Goal: Information Seeking & Learning: Compare options

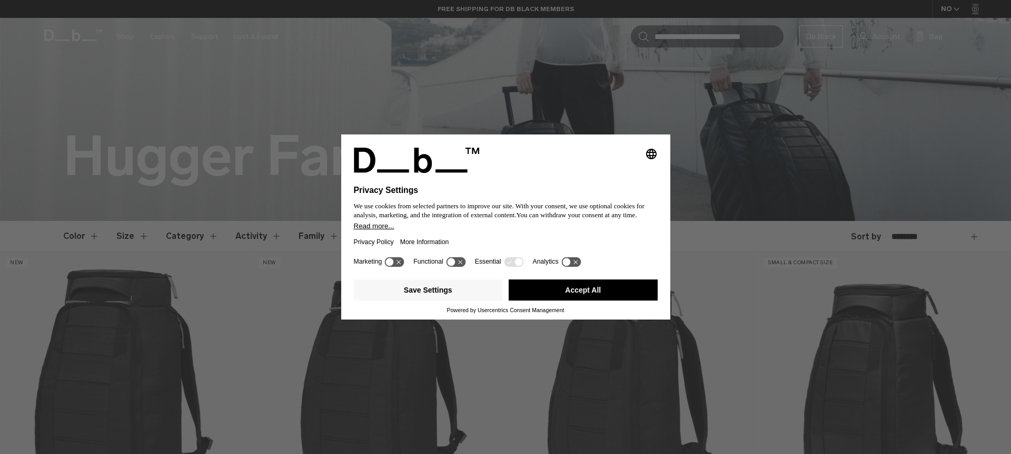
click at [562, 300] on button "Accept All" at bounding box center [583, 289] width 149 height 21
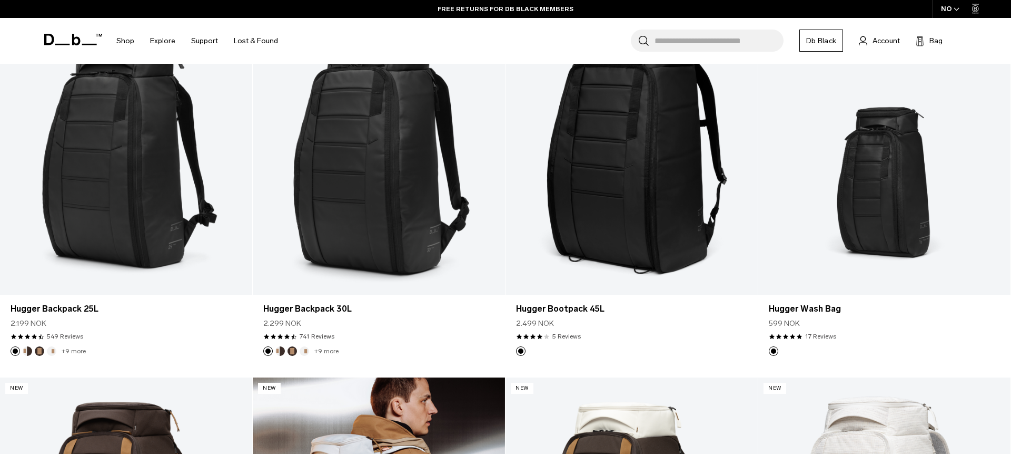
scroll to position [723, 0]
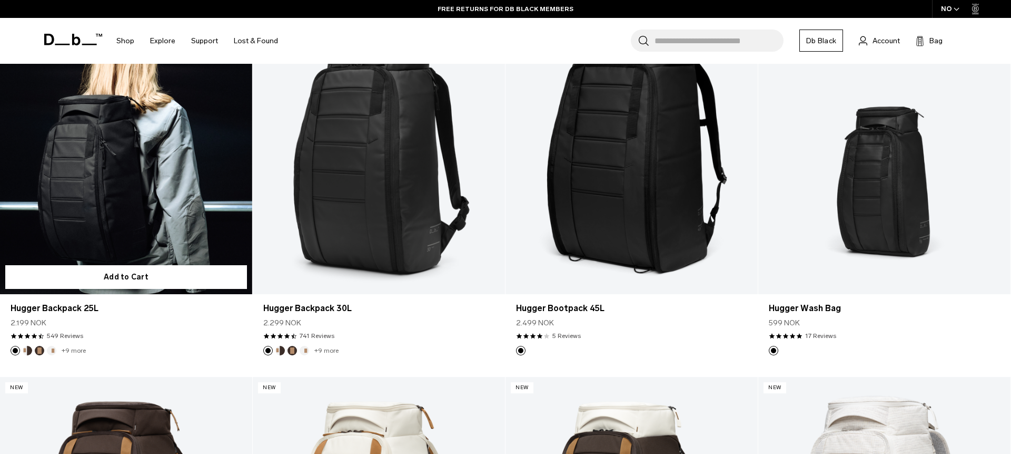
click at [145, 218] on link "Hugger Backpack 25L" at bounding box center [126, 154] width 252 height 280
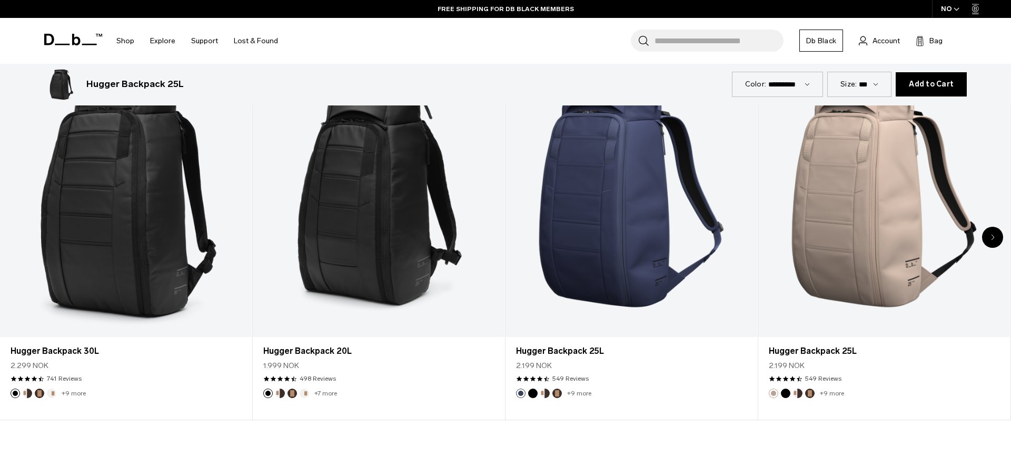
scroll to position [2536, 0]
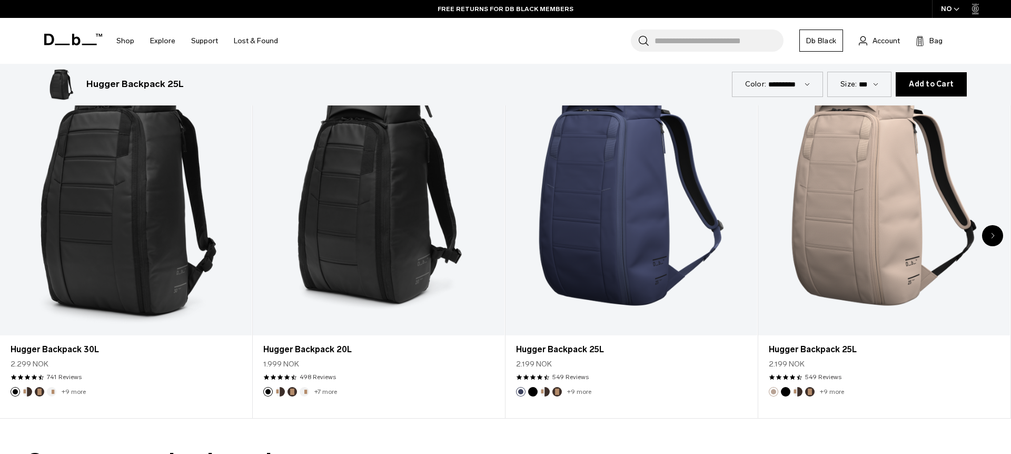
click at [988, 233] on div "Next slide" at bounding box center [993, 235] width 21 height 21
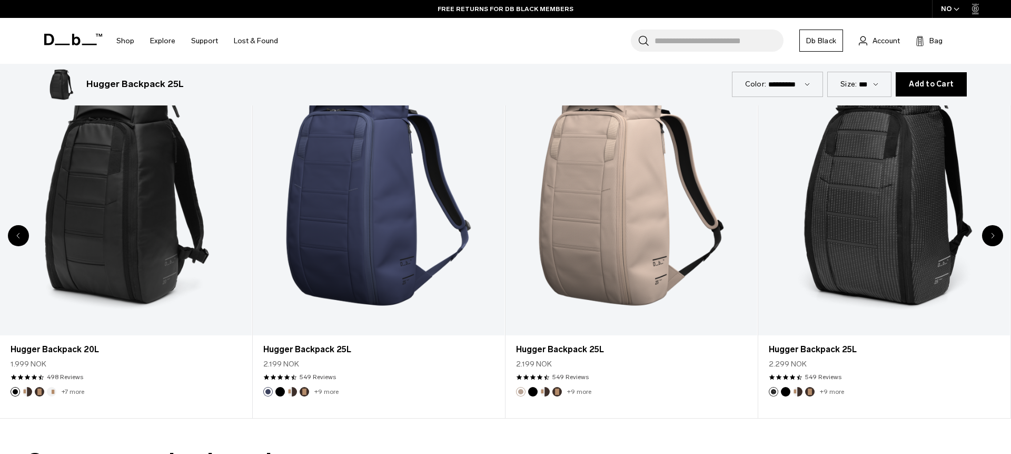
click at [988, 233] on div "Next slide" at bounding box center [993, 235] width 21 height 21
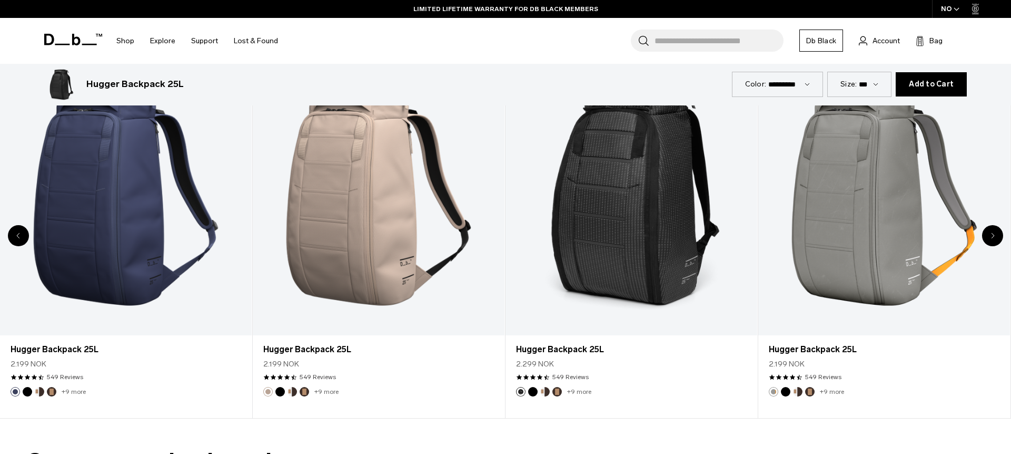
click at [988, 233] on div "Next slide" at bounding box center [993, 235] width 21 height 21
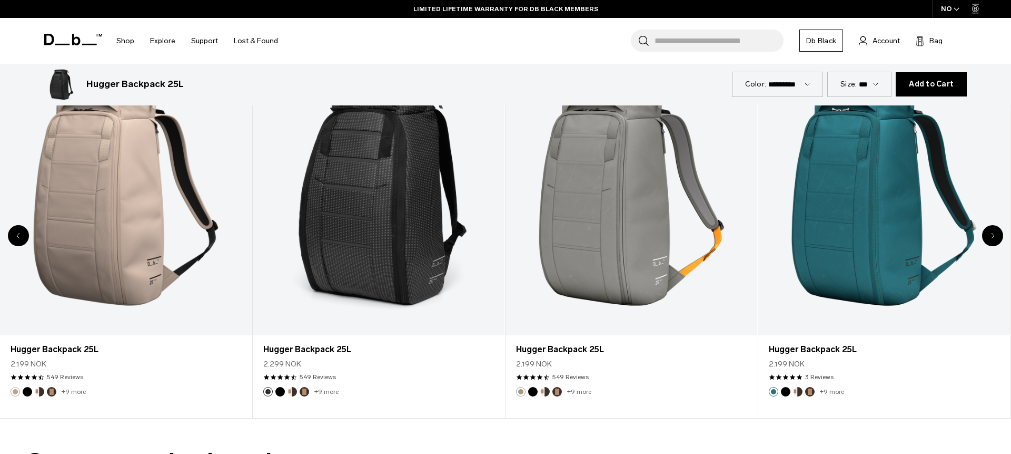
click at [988, 233] on div "Next slide" at bounding box center [993, 235] width 21 height 21
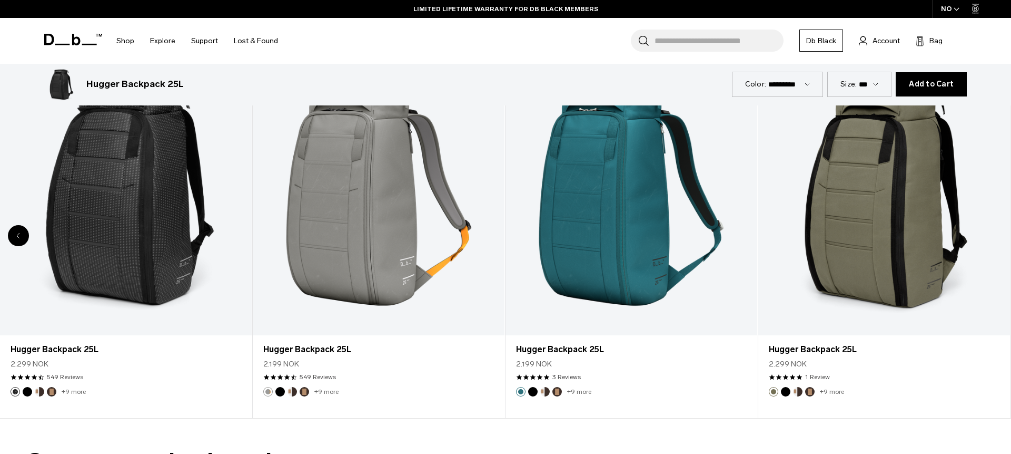
click at [988, 233] on div "8 / 8" at bounding box center [885, 195] width 252 height 280
click at [988, 233] on link "Hugger Backpack 25L" at bounding box center [885, 195] width 252 height 280
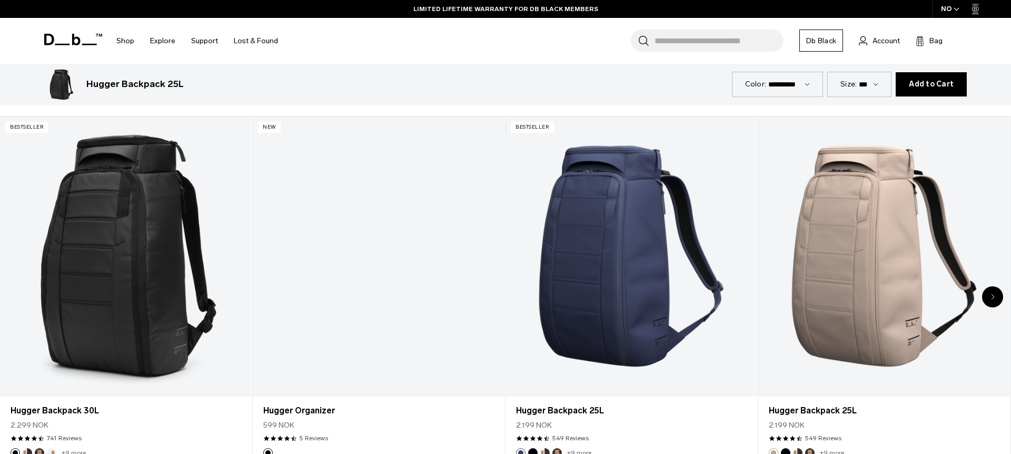
scroll to position [2948, 0]
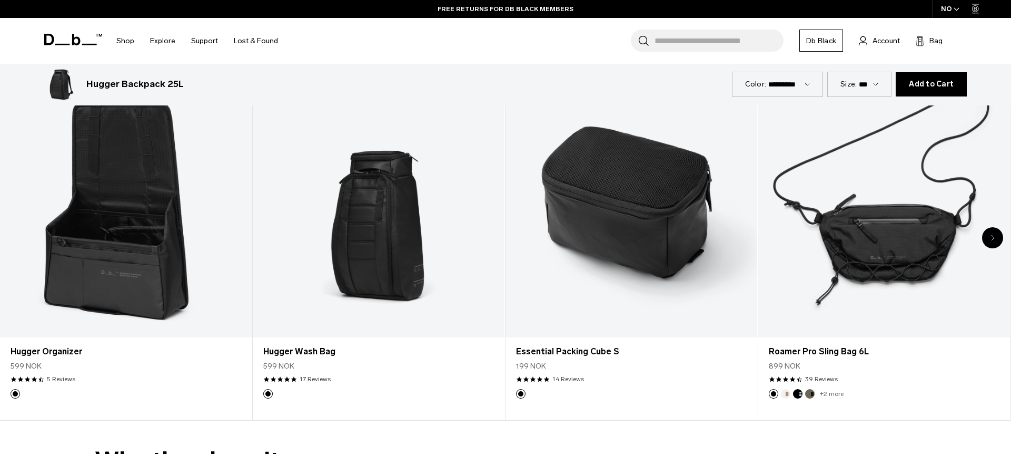
scroll to position [3439, 0]
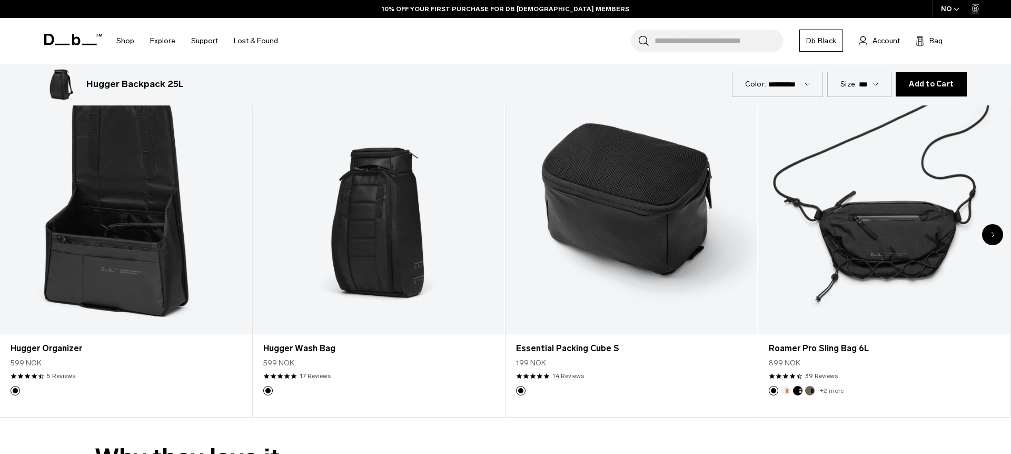
click at [994, 241] on div "Next slide" at bounding box center [993, 234] width 21 height 21
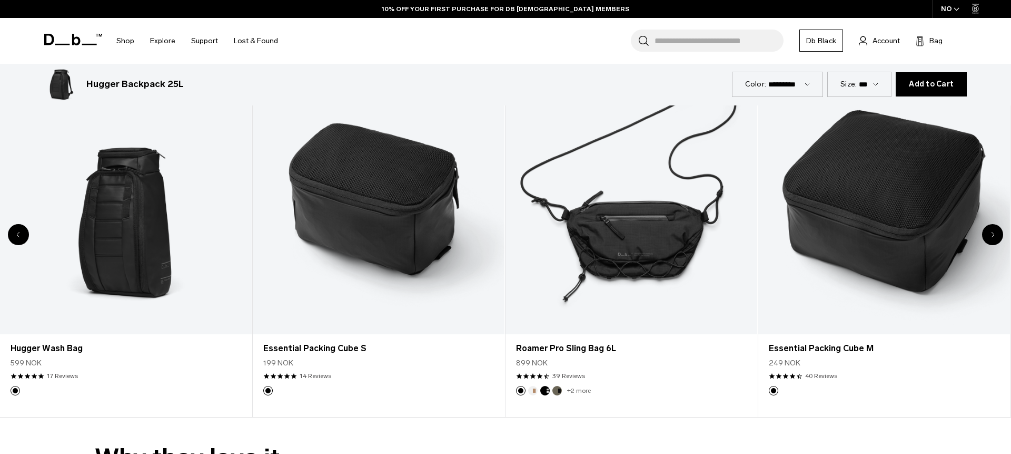
click at [994, 241] on div "Next slide" at bounding box center [993, 234] width 21 height 21
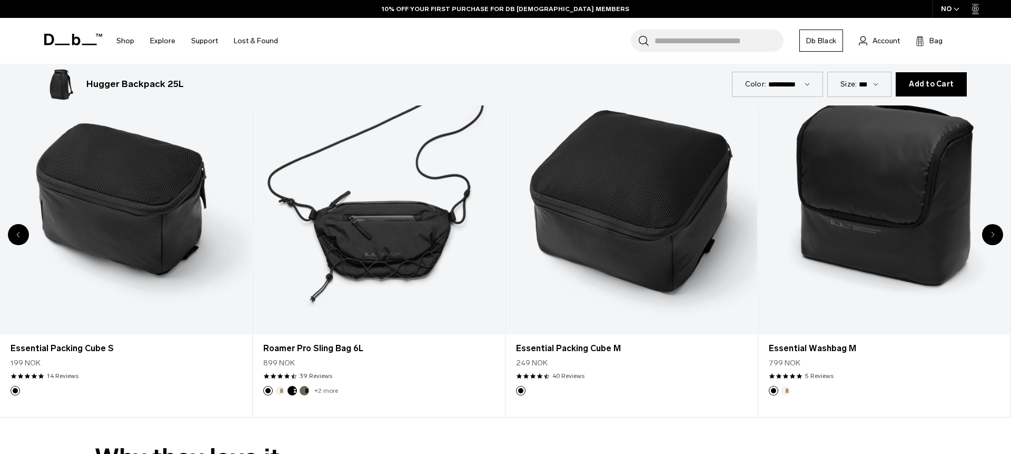
click at [994, 241] on div "Next slide" at bounding box center [993, 234] width 21 height 21
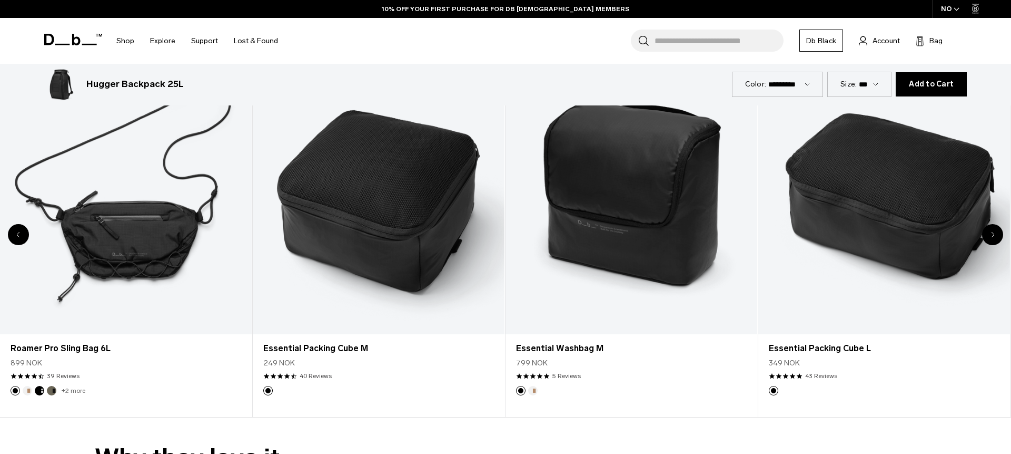
click at [994, 241] on div "Next slide" at bounding box center [993, 234] width 21 height 21
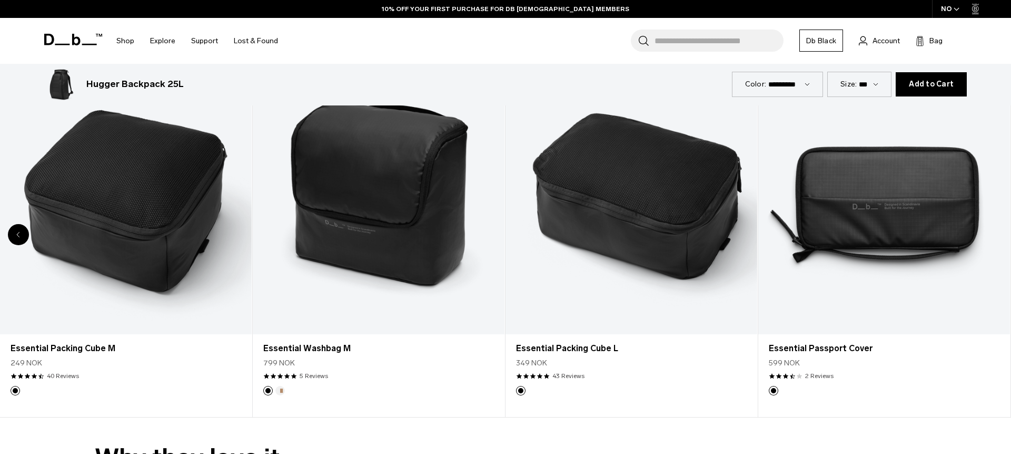
click at [994, 241] on div "8 / 8" at bounding box center [885, 194] width 252 height 280
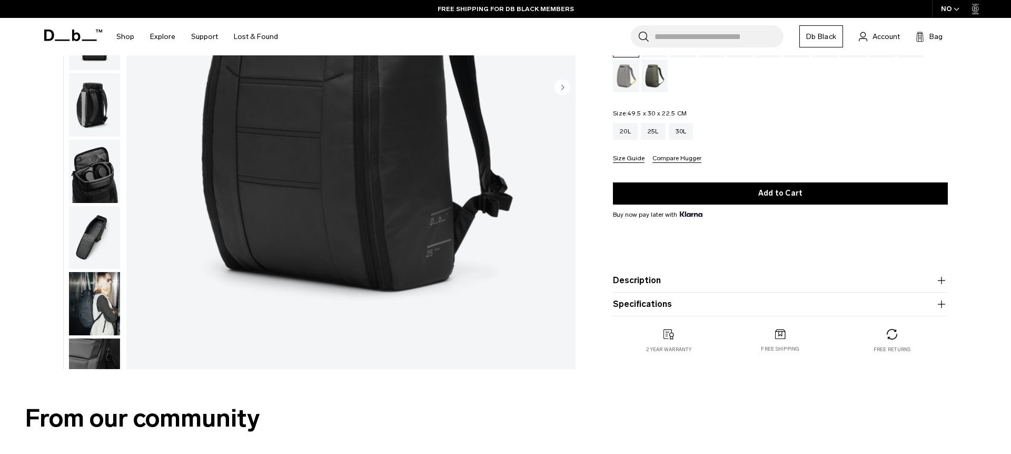
scroll to position [0, 0]
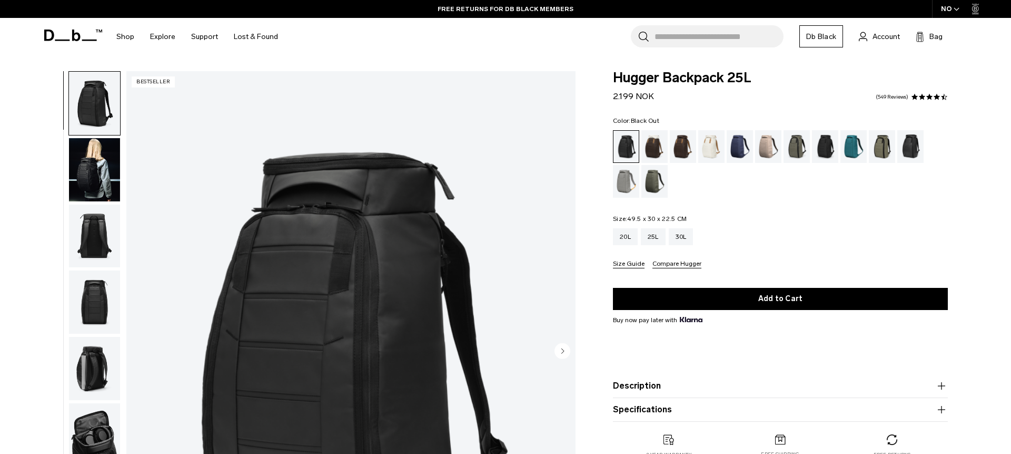
click at [82, 36] on icon at bounding box center [73, 36] width 58 height 12
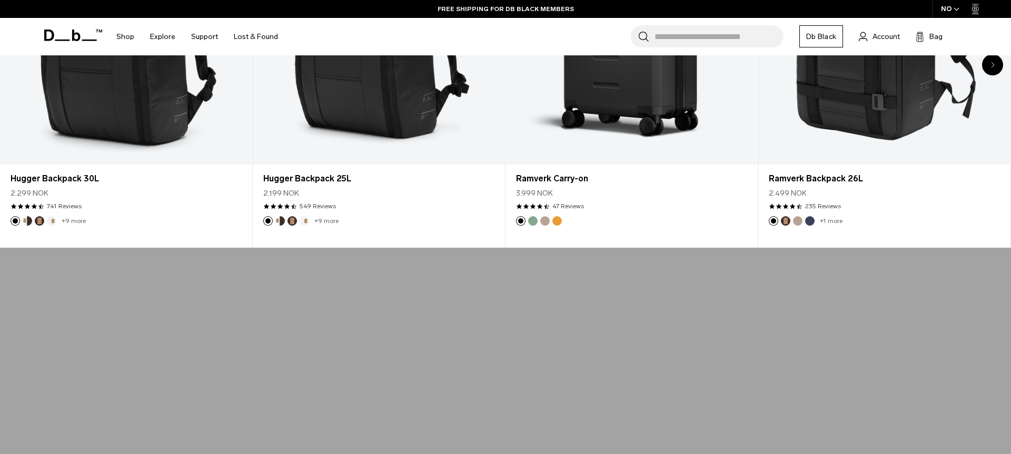
scroll to position [666, 0]
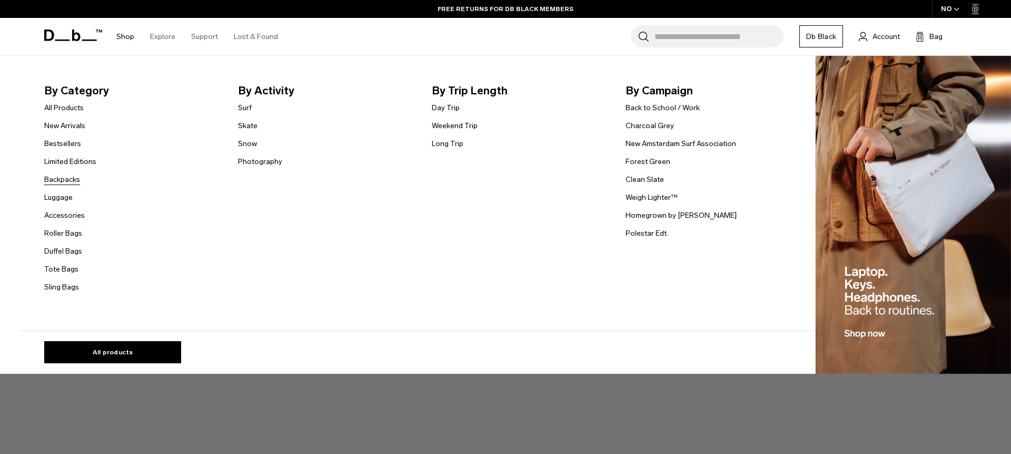
click at [70, 175] on link "Backpacks" at bounding box center [62, 179] width 36 height 11
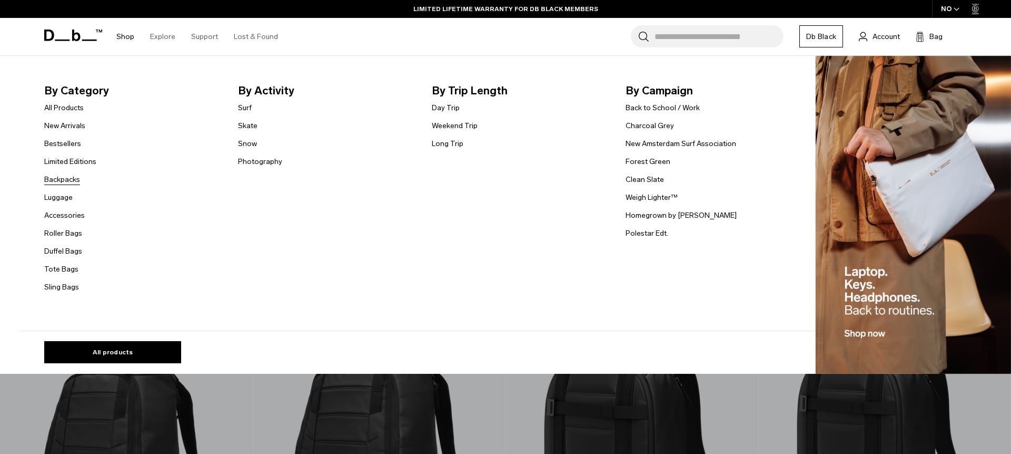
click at [63, 178] on link "Backpacks" at bounding box center [62, 179] width 36 height 11
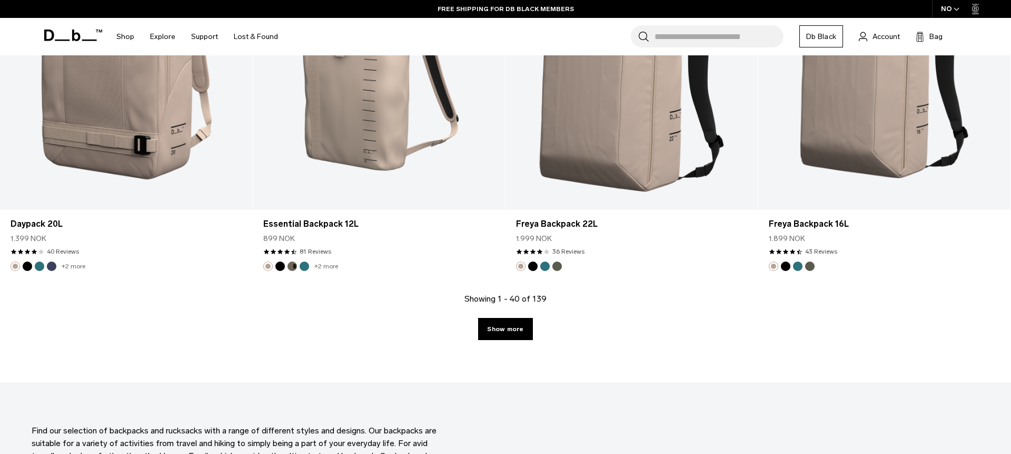
scroll to position [3625, 0]
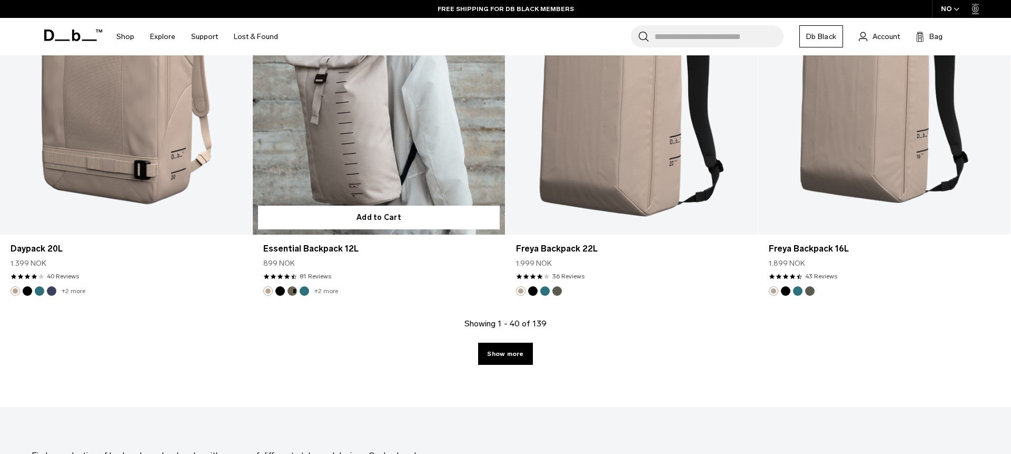
click at [345, 148] on link "Essential Backpack 12L" at bounding box center [379, 94] width 252 height 280
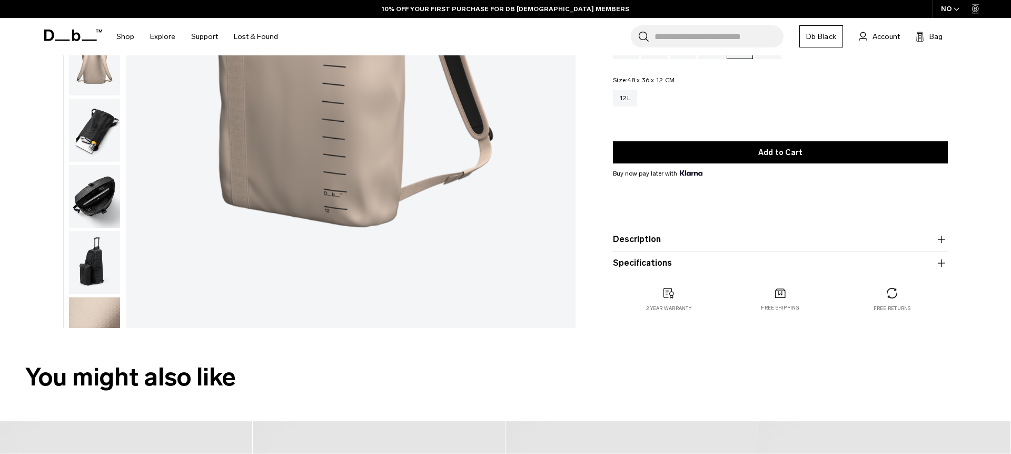
click at [97, 270] on img "button" at bounding box center [94, 262] width 51 height 63
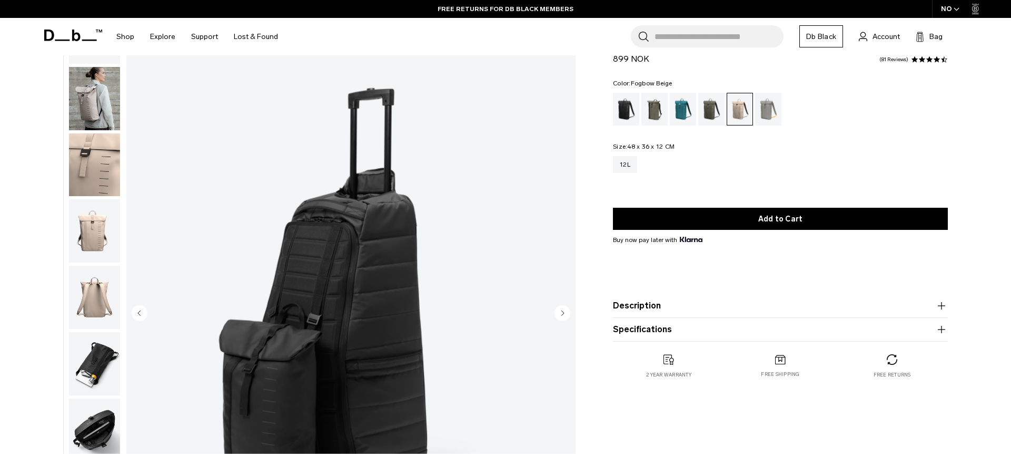
scroll to position [128, 0]
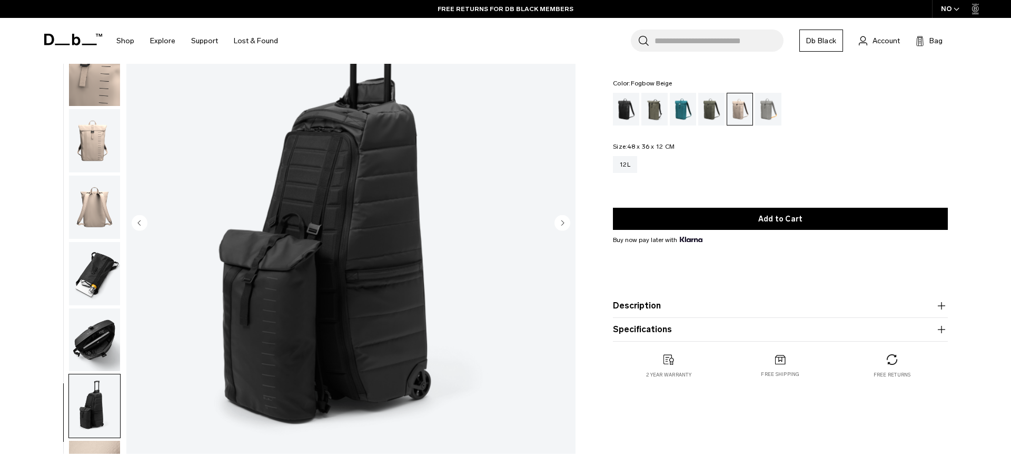
click at [103, 327] on img "button" at bounding box center [94, 339] width 51 height 63
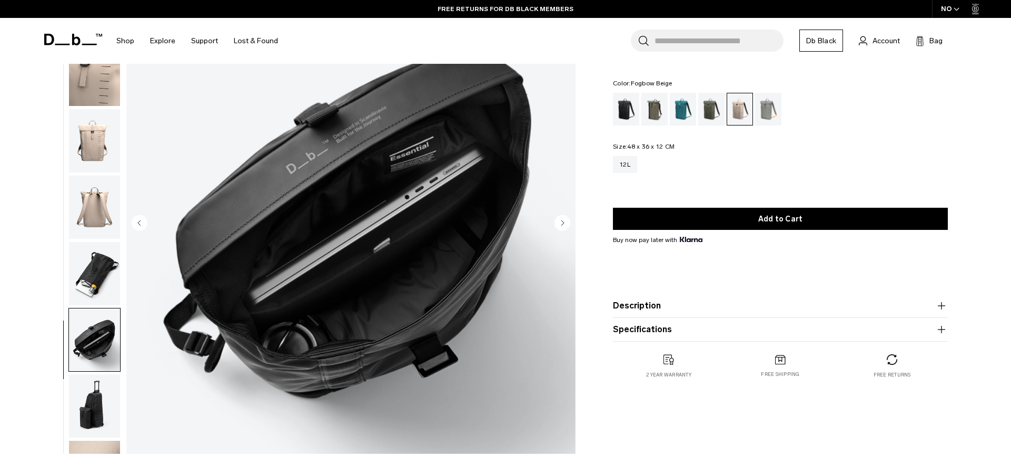
click at [107, 283] on img "button" at bounding box center [94, 273] width 51 height 63
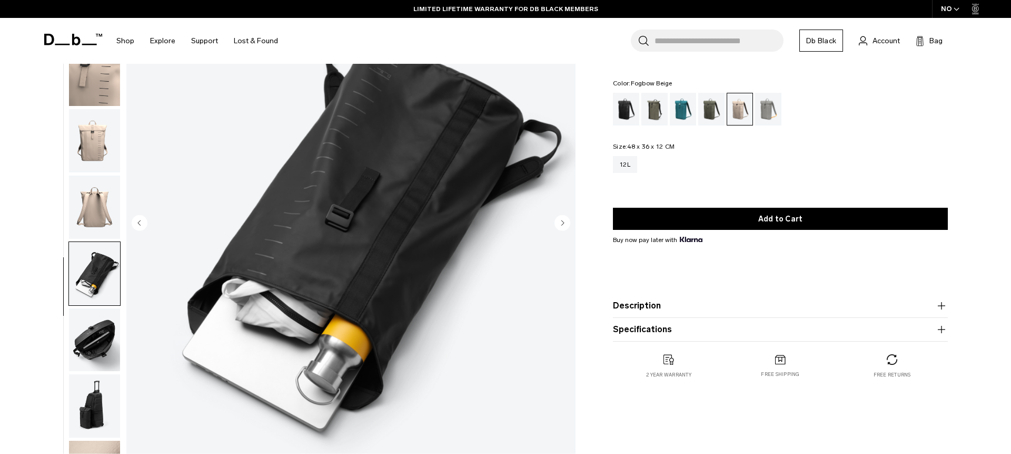
click at [99, 202] on img "button" at bounding box center [94, 206] width 51 height 63
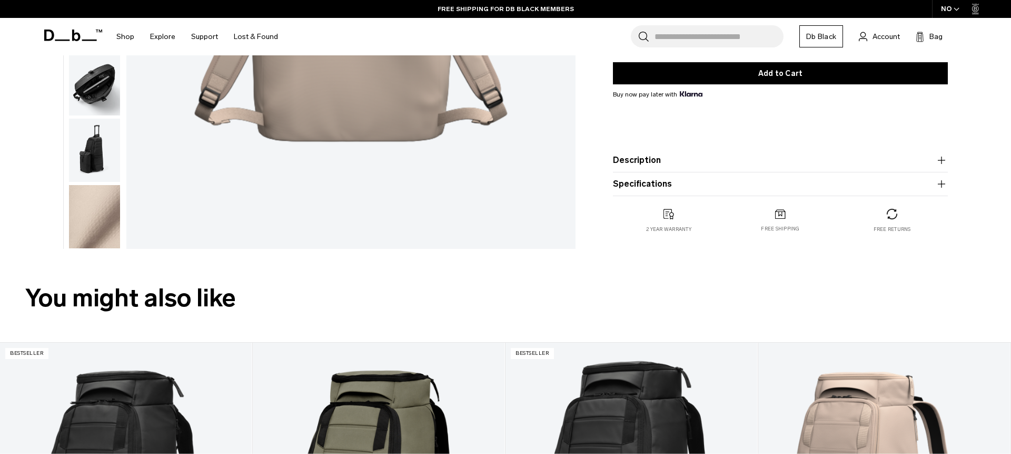
scroll to position [220, 0]
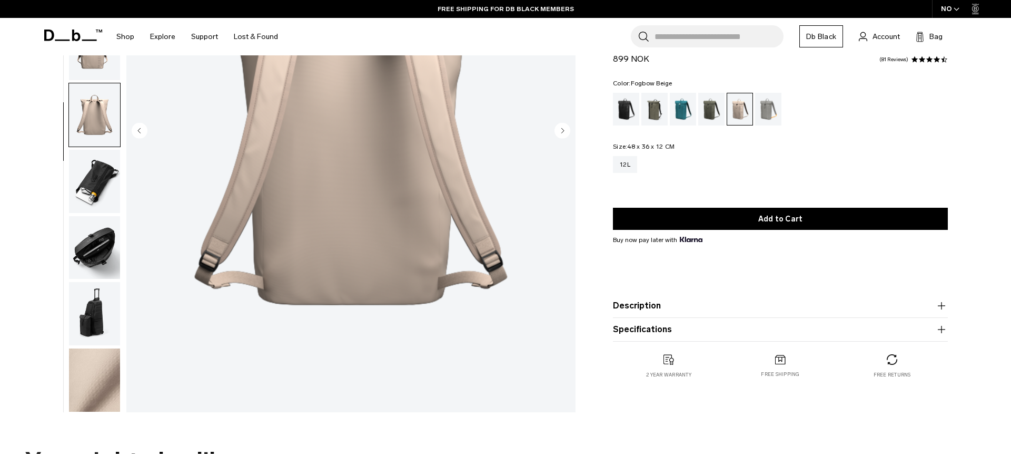
click at [105, 304] on img "button" at bounding box center [94, 313] width 51 height 63
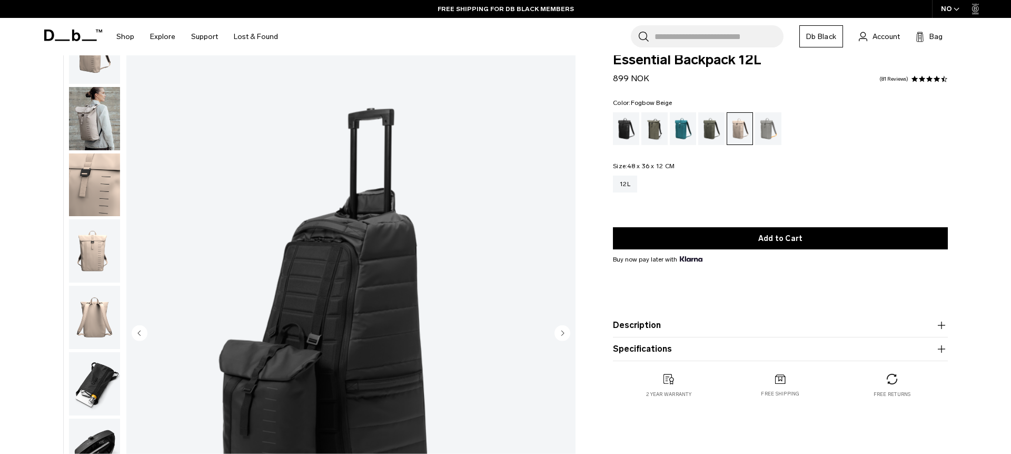
scroll to position [0, 0]
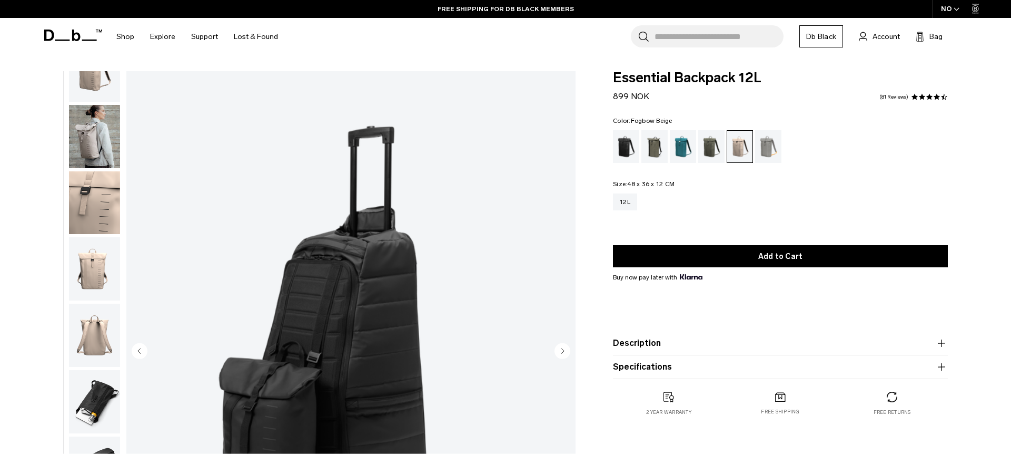
click at [90, 140] on img "button" at bounding box center [94, 136] width 51 height 63
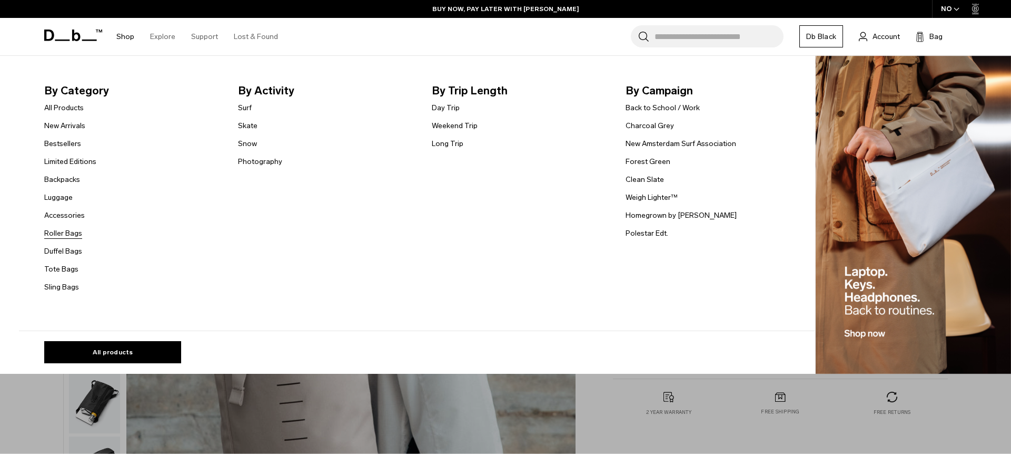
click at [64, 232] on link "Roller Bags" at bounding box center [63, 233] width 38 height 11
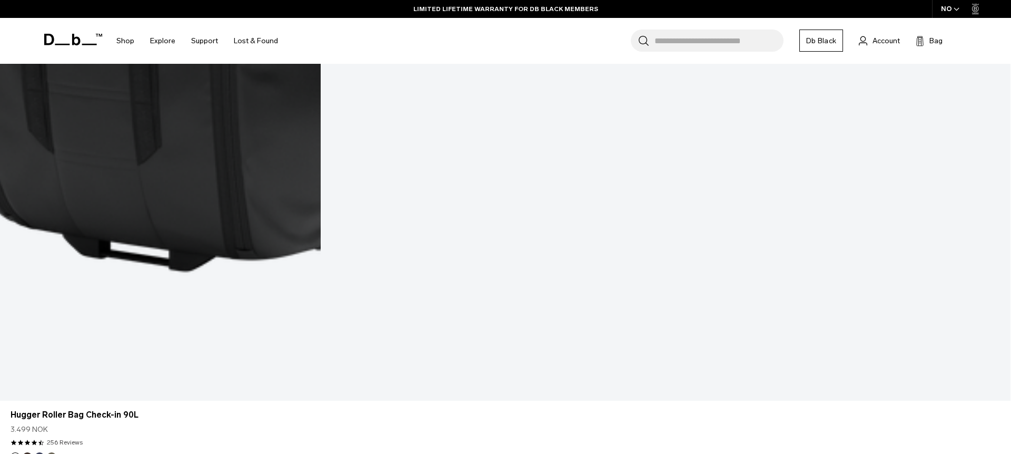
scroll to position [1097, 0]
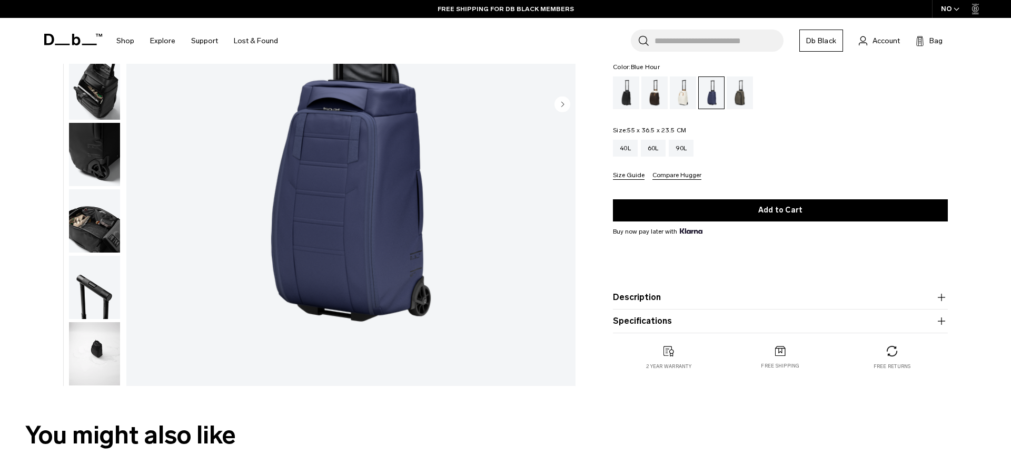
click at [112, 232] on img "button" at bounding box center [94, 220] width 51 height 63
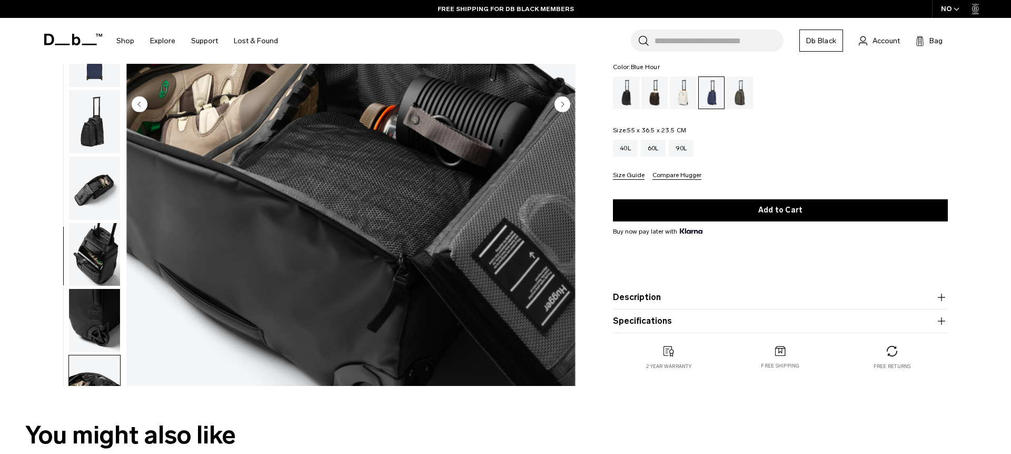
click at [101, 131] on img "button" at bounding box center [94, 121] width 51 height 63
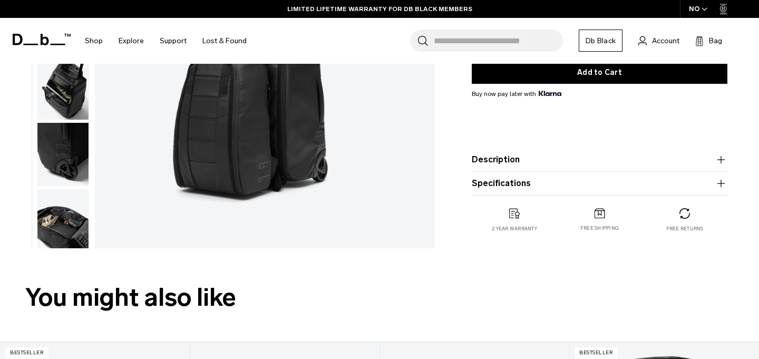
scroll to position [165, 0]
